Goal: Contribute content: Contribute content

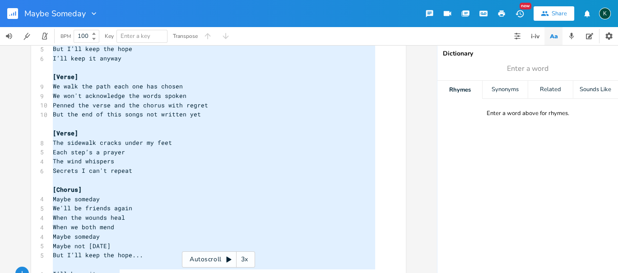
scroll to position [322, 0]
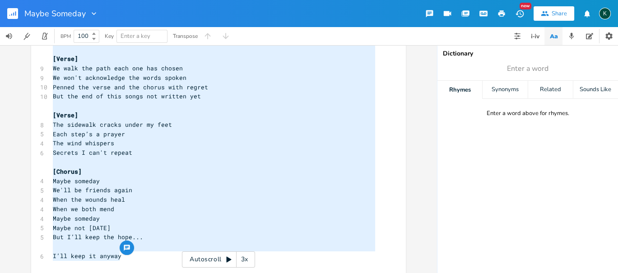
drag, startPoint x: 49, startPoint y: 70, endPoint x: 93, endPoint y: 231, distance: 166.1
click at [92, 273] on html "Maybe Someday New Share K BPM 100 Key Enter a key Transpose x [Intro] 10 The cl…" at bounding box center [309, 136] width 618 height 273
type textarea "[Lorem] Ips dolor sitam cons adi eli sedd ei tempo Incid utla etdo, mag ali en'…"
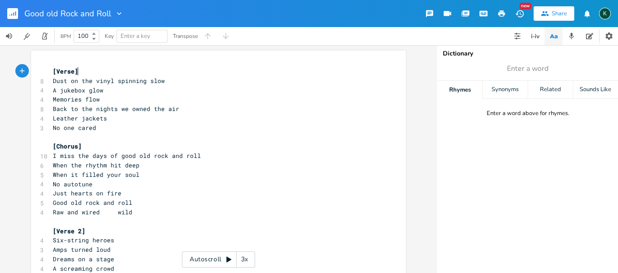
click at [51, 98] on pre "Memories flow" at bounding box center [214, 99] width 326 height 9
click at [119, 120] on pre "Leather jackets" at bounding box center [214, 118] width 326 height 9
click at [115, 141] on pre "​" at bounding box center [214, 137] width 326 height 9
click at [123, 120] on pre "Leather jackets" at bounding box center [214, 118] width 326 height 9
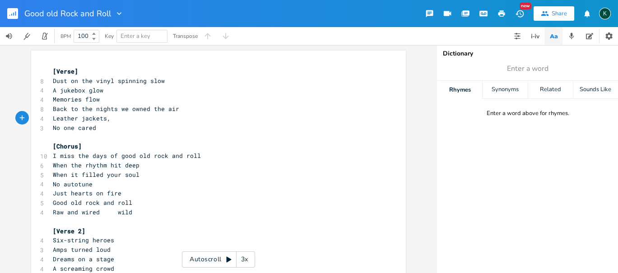
type textarea ", M"
type textarea "mullets"
drag, startPoint x: 116, startPoint y: 109, endPoint x: 158, endPoint y: 108, distance: 41.5
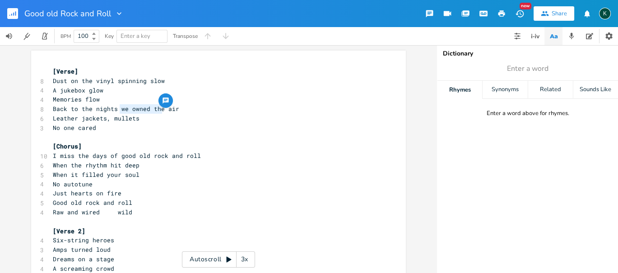
click at [158, 108] on span "Back to the nights we owned the air" at bounding box center [116, 109] width 126 height 8
type textarea "with a f"
type textarea "vibe in the"
click at [167, 136] on pre "​" at bounding box center [214, 137] width 326 height 9
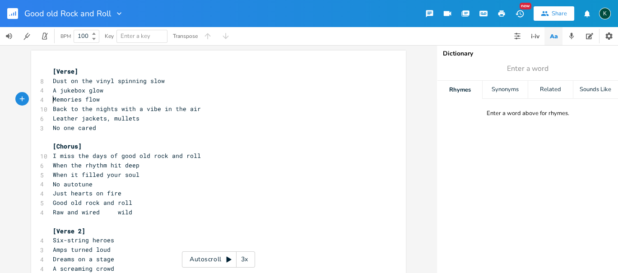
click at [51, 102] on pre "Memories flow" at bounding box center [214, 99] width 326 height 9
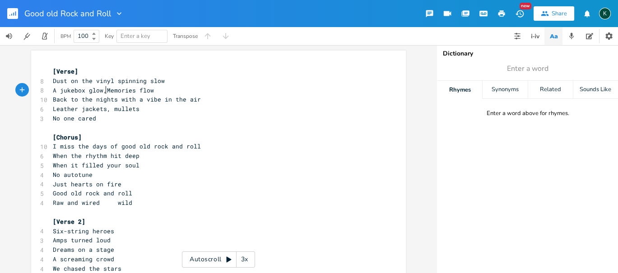
type textarea ","
click at [53, 117] on span "No one cared" at bounding box center [74, 118] width 43 height 8
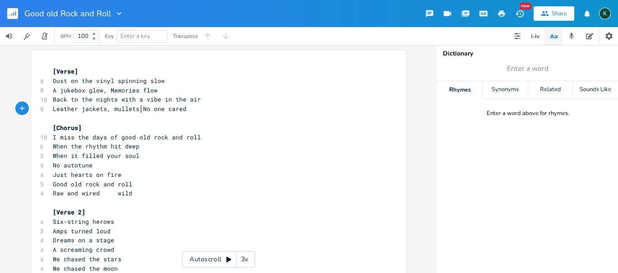
type textarea ","
click at [129, 194] on pre "Raw and wired wild" at bounding box center [214, 193] width 326 height 9
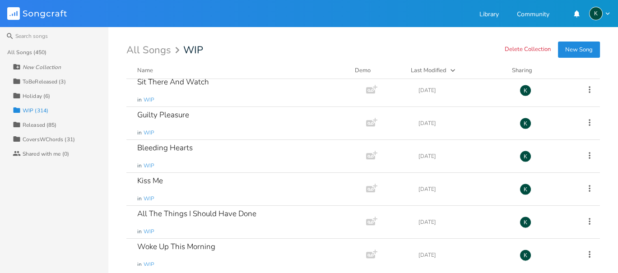
scroll to position [10118, 0]
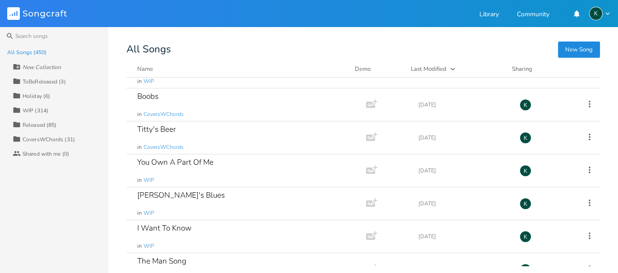
scroll to position [14581, 0]
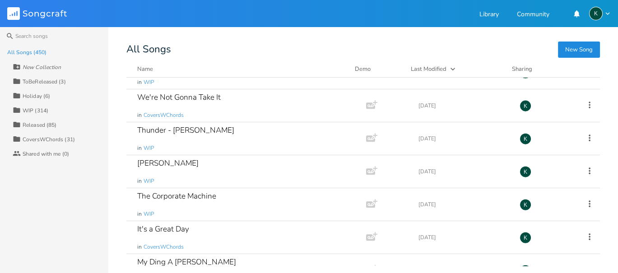
click at [53, 109] on div "Collection WIP (314)" at bounding box center [61, 110] width 96 height 14
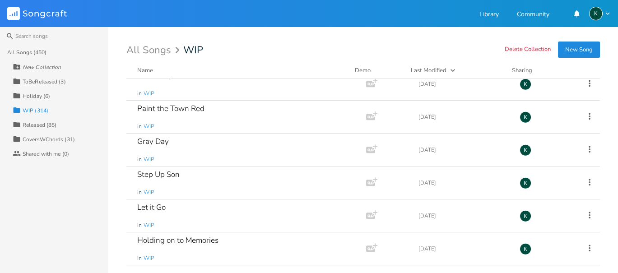
scroll to position [9717, 0]
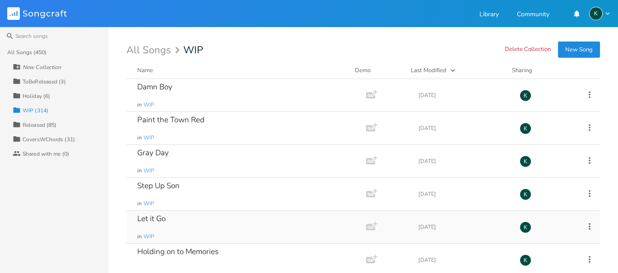
click at [158, 215] on div "Let it Go" at bounding box center [151, 219] width 28 height 8
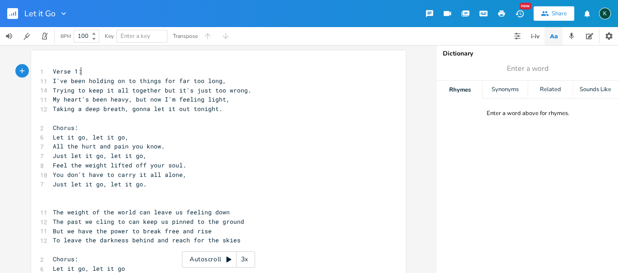
click at [84, 70] on pre "Verse 1:" at bounding box center [214, 71] width 326 height 9
type textarea "]"
click at [53, 73] on span "Verse 1]" at bounding box center [67, 71] width 29 height 8
type textarea "["
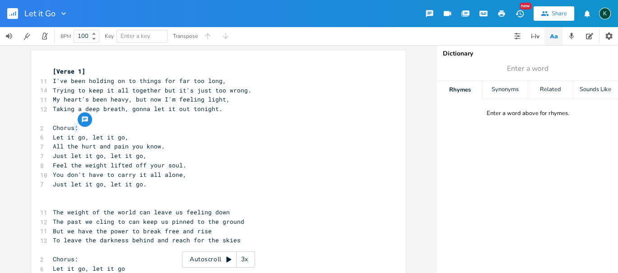
drag, startPoint x: 77, startPoint y: 129, endPoint x: 71, endPoint y: 128, distance: 6.4
click at [71, 128] on pre "Chorus:" at bounding box center [214, 127] width 326 height 9
type textarea "]"
click at [51, 127] on pre "Chorus]" at bounding box center [214, 127] width 326 height 9
type textarea "["
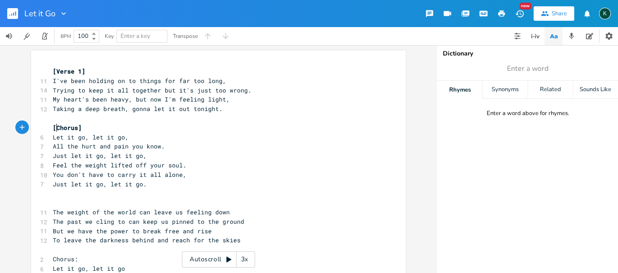
click at [54, 207] on pre "​" at bounding box center [214, 202] width 326 height 9
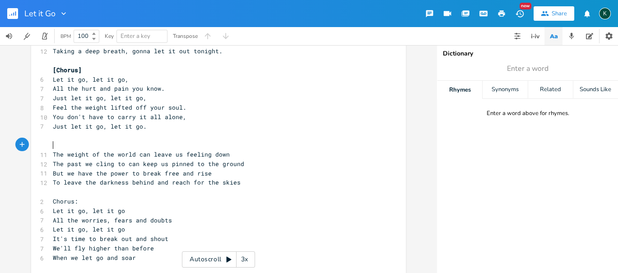
scroll to position [100, 0]
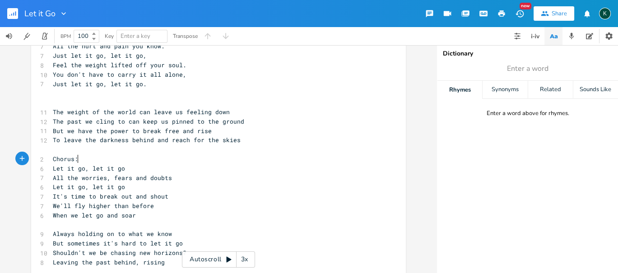
click at [74, 160] on pre "Chorus:" at bounding box center [214, 158] width 326 height 9
drag, startPoint x: 76, startPoint y: 160, endPoint x: 72, endPoint y: 160, distance: 4.5
click at [72, 160] on pre "Chorus:" at bounding box center [214, 158] width 326 height 9
type textarea "]"
click at [53, 159] on span "Chorus]" at bounding box center [65, 159] width 25 height 8
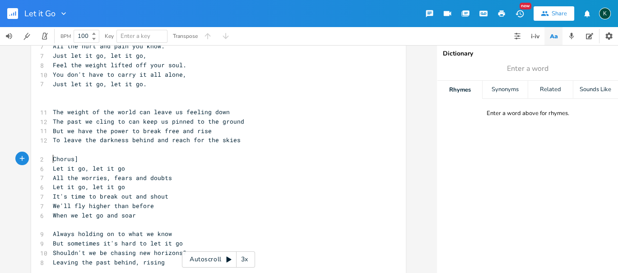
type textarea "["
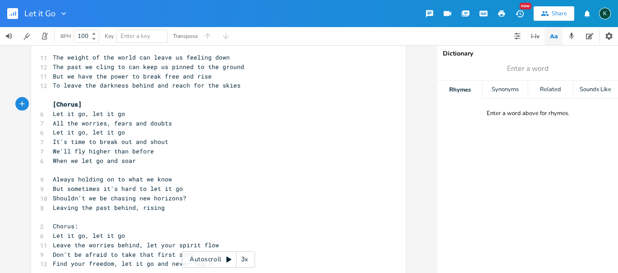
scroll to position [178, 0]
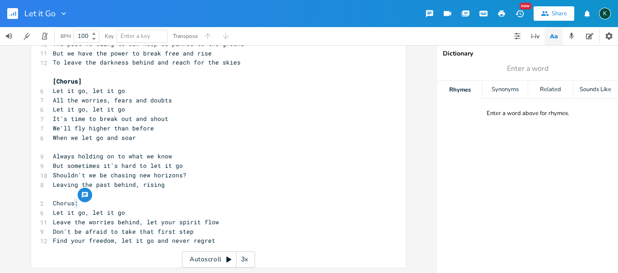
drag, startPoint x: 75, startPoint y: 204, endPoint x: 70, endPoint y: 205, distance: 5.5
click at [70, 206] on pre "Chorus:" at bounding box center [214, 203] width 326 height 9
type textarea "]"
click at [53, 204] on span "Chorus]" at bounding box center [65, 203] width 25 height 8
click at [53, 205] on span "Chorus]" at bounding box center [65, 203] width 25 height 8
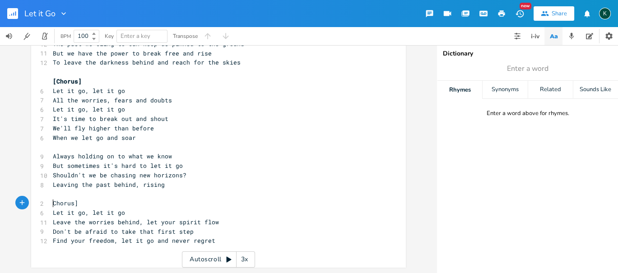
type textarea "["
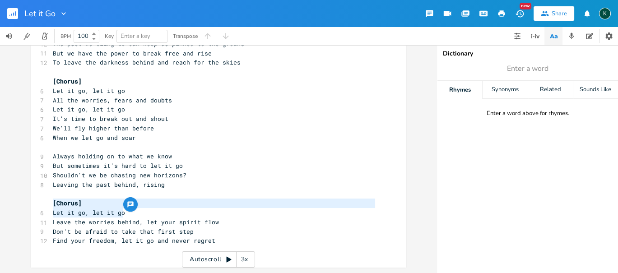
type textarea "Let it go, let it go"
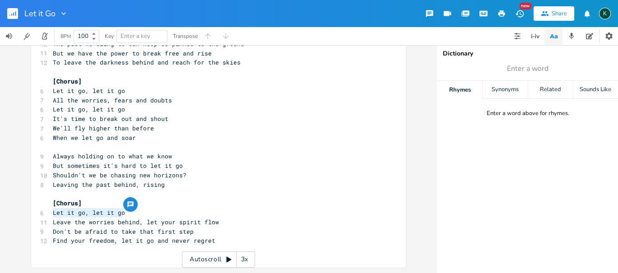
drag, startPoint x: 122, startPoint y: 213, endPoint x: 40, endPoint y: 213, distance: 82.1
click at [51, 213] on div "6 Let it go, let it go" at bounding box center [214, 212] width 326 height 9
click at [209, 243] on pre "Find your freedom, let it go and never regret" at bounding box center [214, 240] width 326 height 9
type textarea "[outro]"
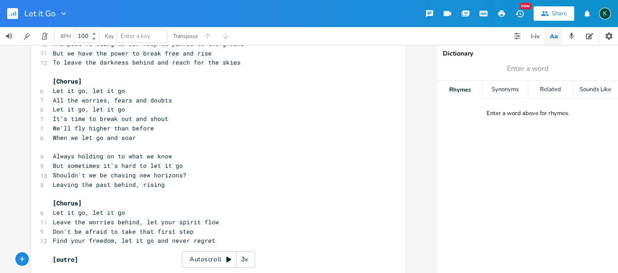
scroll to position [200, 0]
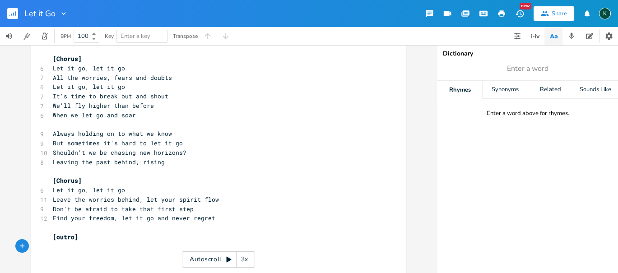
paste textarea "Let it go, let it Go"
type textarea "Let it go, let it Go"
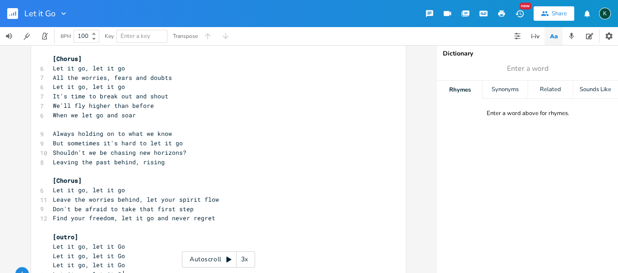
scroll to position [229, 0]
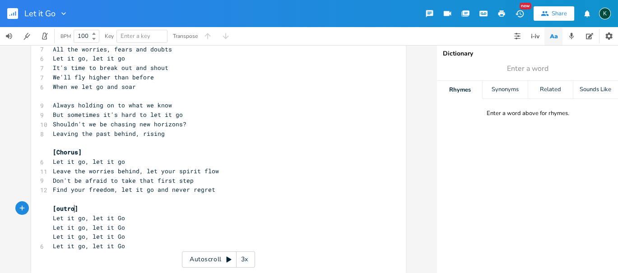
click at [70, 207] on span "[outro]" at bounding box center [65, 208] width 25 height 8
type textarea "jf"
type textarea "fade out"
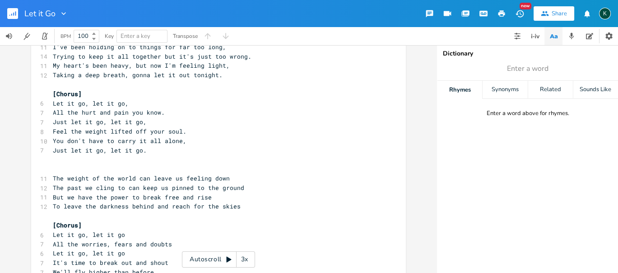
scroll to position [0, 0]
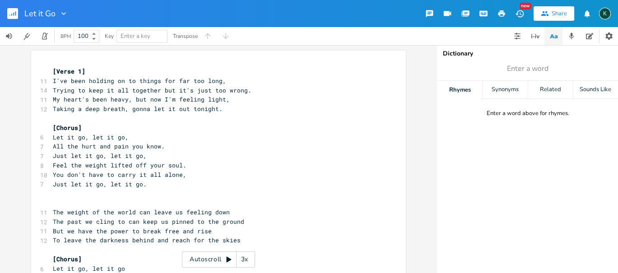
click at [79, 70] on span "[Verse 1]" at bounding box center [69, 71] width 32 height 8
type textarea "[Verse]"
drag, startPoint x: 83, startPoint y: 71, endPoint x: 14, endPoint y: 61, distance: 69.7
click at [14, 61] on div "[Verse] x [Verse] 11 I've been holding on to things for far too long, 14 Trying…" at bounding box center [218, 159] width 437 height 228
click at [53, 204] on pre "​" at bounding box center [214, 202] width 326 height 9
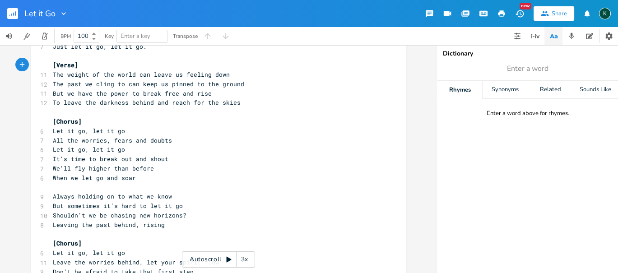
scroll to position [150, 0]
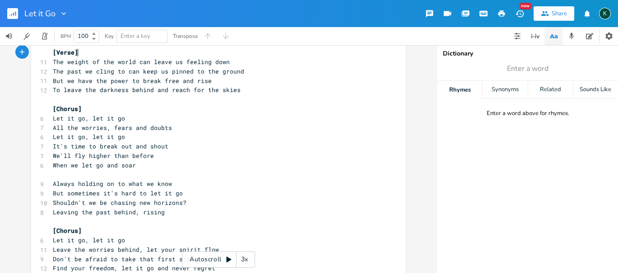
click at [58, 176] on pre "​" at bounding box center [214, 174] width 326 height 9
click at [133, 166] on pre "When we let go and soar" at bounding box center [214, 165] width 326 height 9
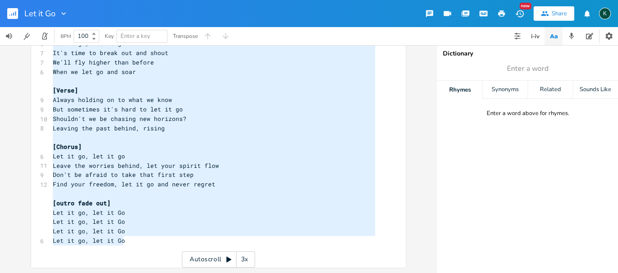
scroll to position [38, 0]
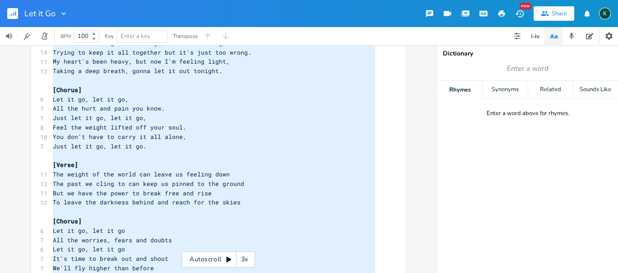
drag, startPoint x: 127, startPoint y: 243, endPoint x: 73, endPoint y: 32, distance: 217.7
click at [73, 32] on div "Let it Go New Share K BPM 100 Key Enter a key Transpose x [Verse] 11 I've been …" at bounding box center [309, 136] width 618 height 273
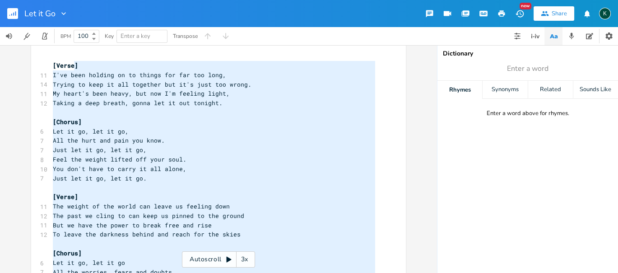
scroll to position [0, 0]
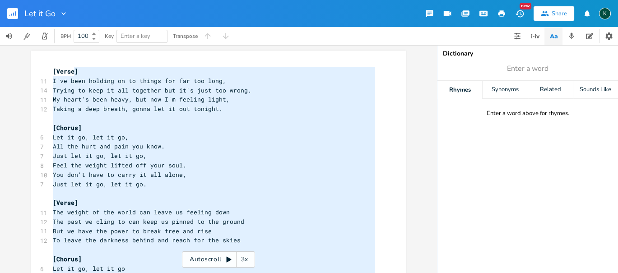
click at [53, 71] on span "[Verse]" at bounding box center [65, 71] width 25 height 8
type textarea "[Verse] I've been holding on to things for far too long, Trying to keep it all …"
click at [10, 12] on rect "button" at bounding box center [12, 13] width 11 height 11
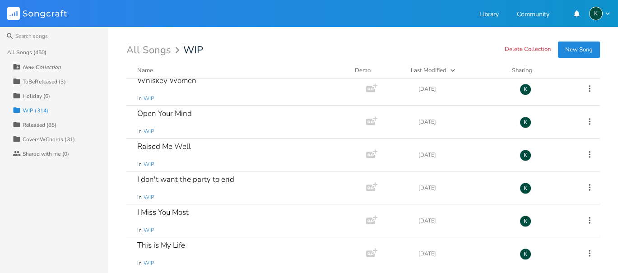
scroll to position [6019, 0]
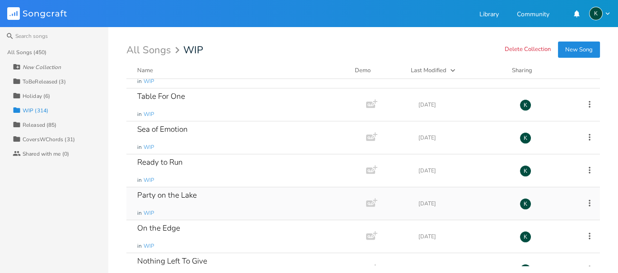
click at [189, 191] on div "Party on the Lake" at bounding box center [167, 195] width 60 height 8
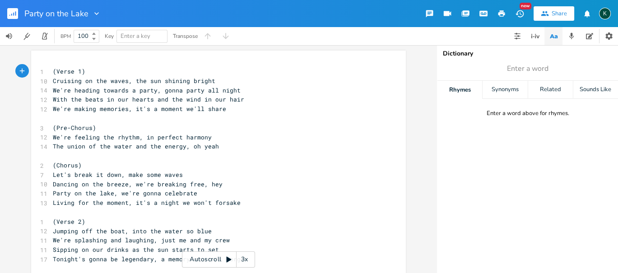
click at [14, 12] on rect "button" at bounding box center [12, 13] width 11 height 11
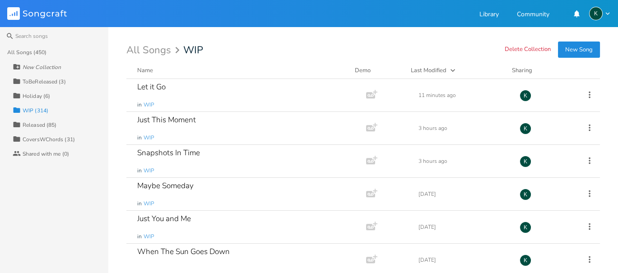
click at [571, 50] on button "New Song" at bounding box center [579, 50] width 42 height 16
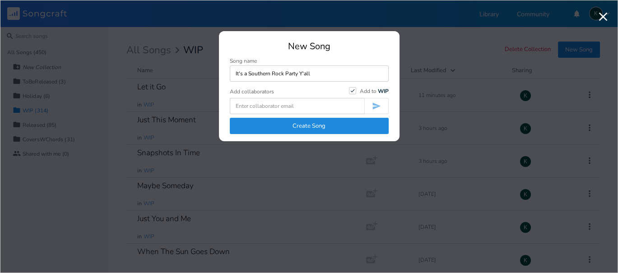
type input "It's a Southern Rock Party Y'all"
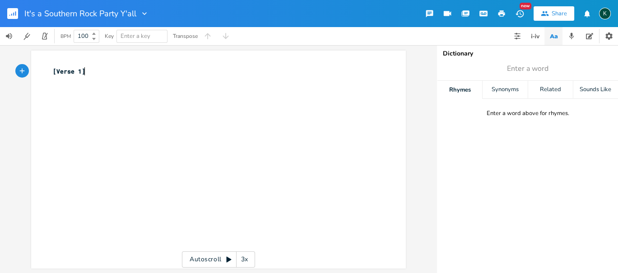
type textarea "[Verse 1]"
drag, startPoint x: 88, startPoint y: 71, endPoint x: 0, endPoint y: 63, distance: 88.4
click at [2, 65] on div "[Verse 1] x [Verse 1] ​ Autoscroll 3x" at bounding box center [218, 159] width 437 height 228
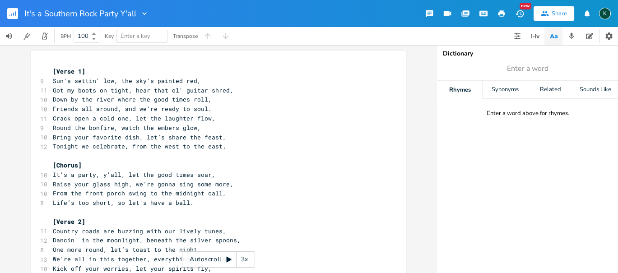
click at [12, 15] on rect "button" at bounding box center [12, 13] width 11 height 11
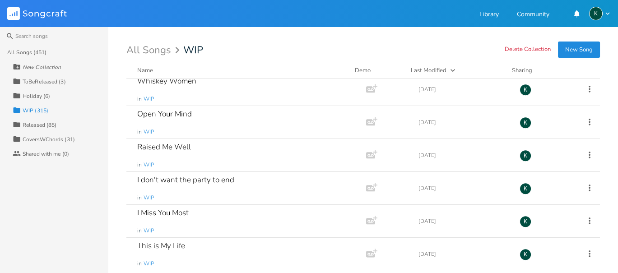
scroll to position [6051, 0]
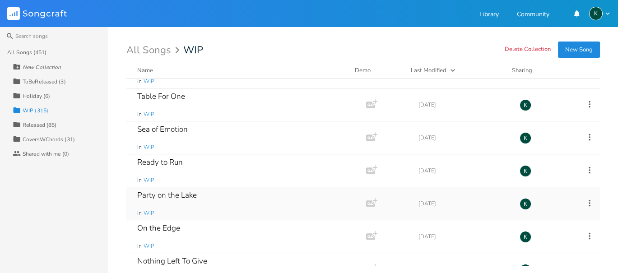
click at [159, 191] on div "Party on the Lake" at bounding box center [167, 195] width 60 height 8
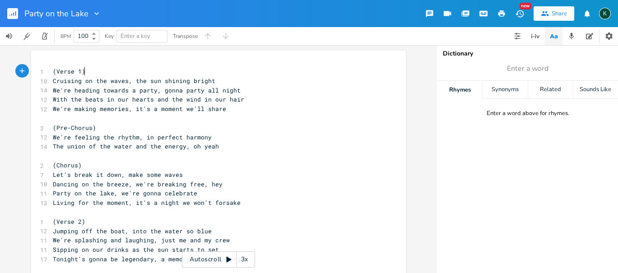
click at [9, 9] on rect "button" at bounding box center [12, 13] width 11 height 11
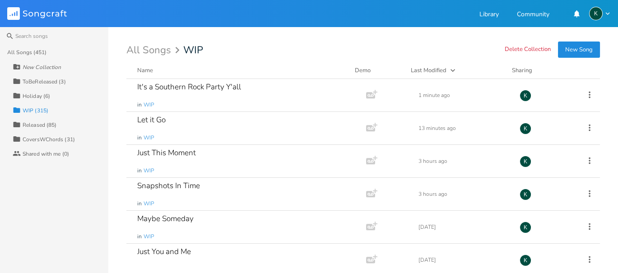
click at [588, 46] on button "New Song" at bounding box center [579, 50] width 42 height 16
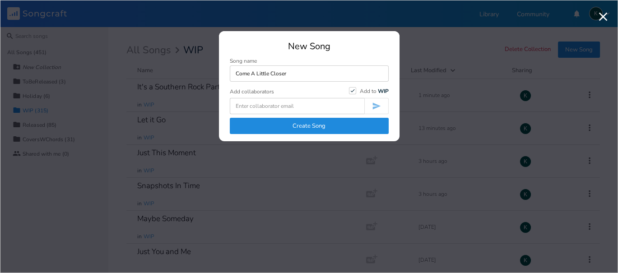
type input "Come A Little Closer"
click at [235, 103] on input at bounding box center [297, 106] width 134 height 16
paste input "[Verse 1] Late night whispers, the moon’s shining bright, Underneath the stars,…"
type input "[Verse 1] Late night whispers, the moon’s shining bright, Underneath the stars,…"
click at [277, 124] on button "Create Song" at bounding box center [309, 126] width 159 height 16
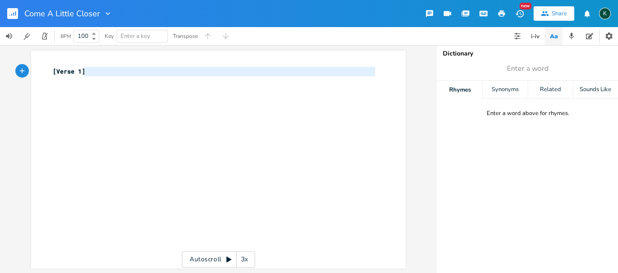
type textarea "[Verse 1]"
drag, startPoint x: 131, startPoint y: 80, endPoint x: 12, endPoint y: 65, distance: 119.5
click at [13, 68] on div "[Verse 1] x [Verse 1] ​ Autoscroll 3x" at bounding box center [218, 159] width 437 height 228
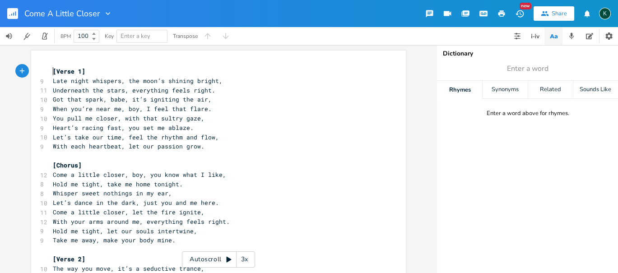
click at [51, 71] on pre "[Verse 1]" at bounding box center [214, 71] width 326 height 9
